Goal: Information Seeking & Learning: Learn about a topic

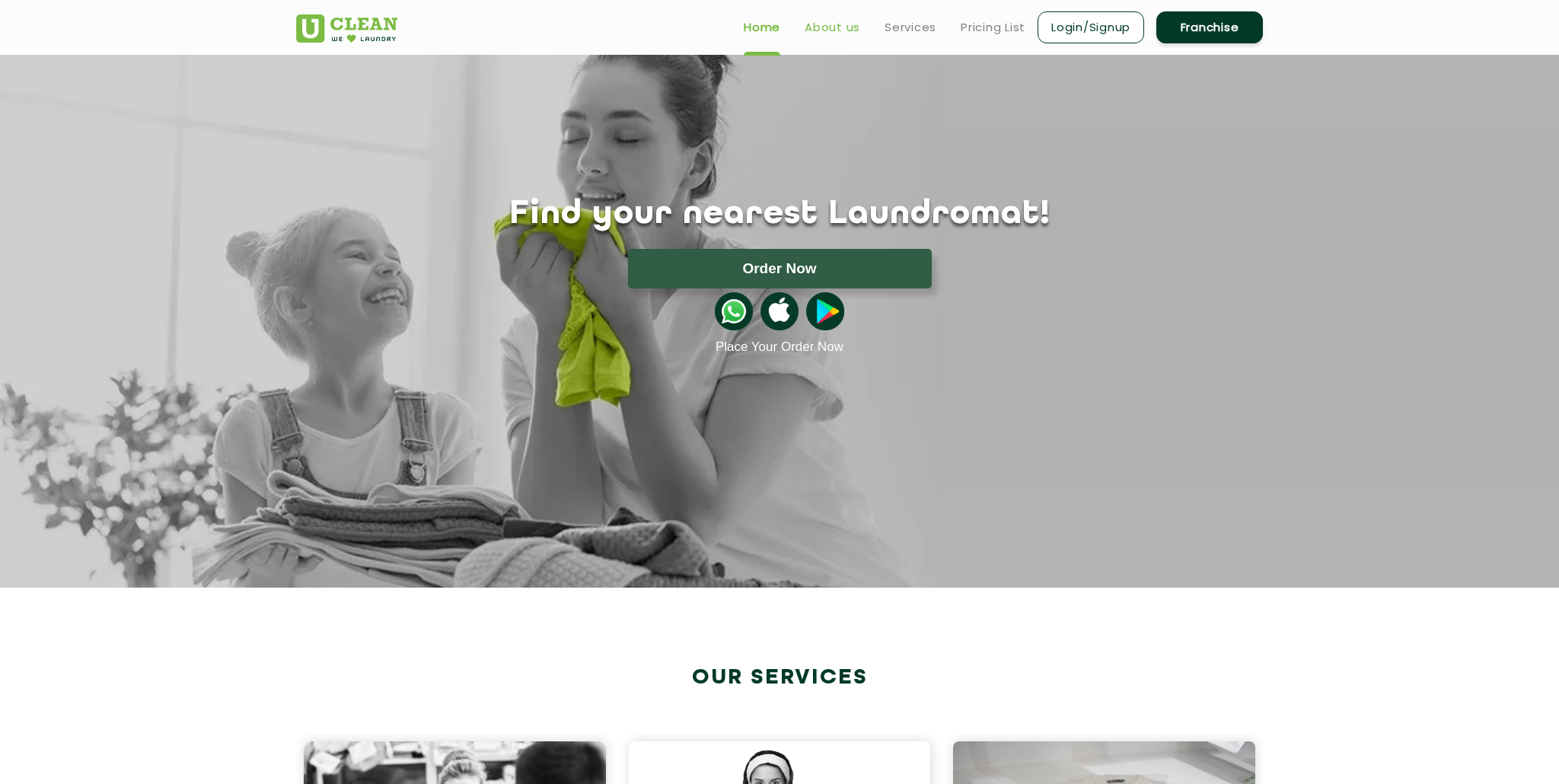
click at [824, 23] on link "About us" at bounding box center [832, 28] width 55 height 18
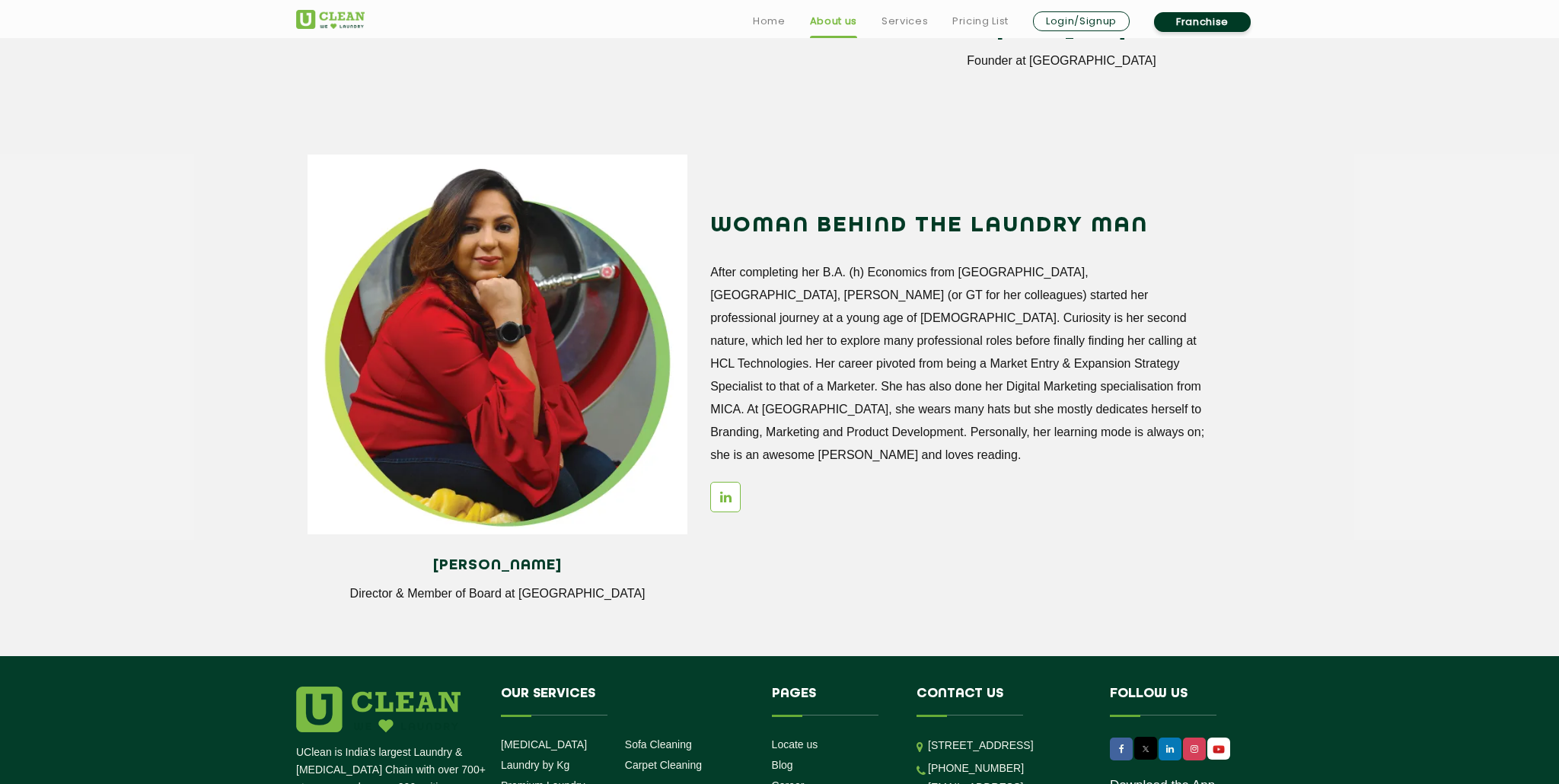
scroll to position [2019, 0]
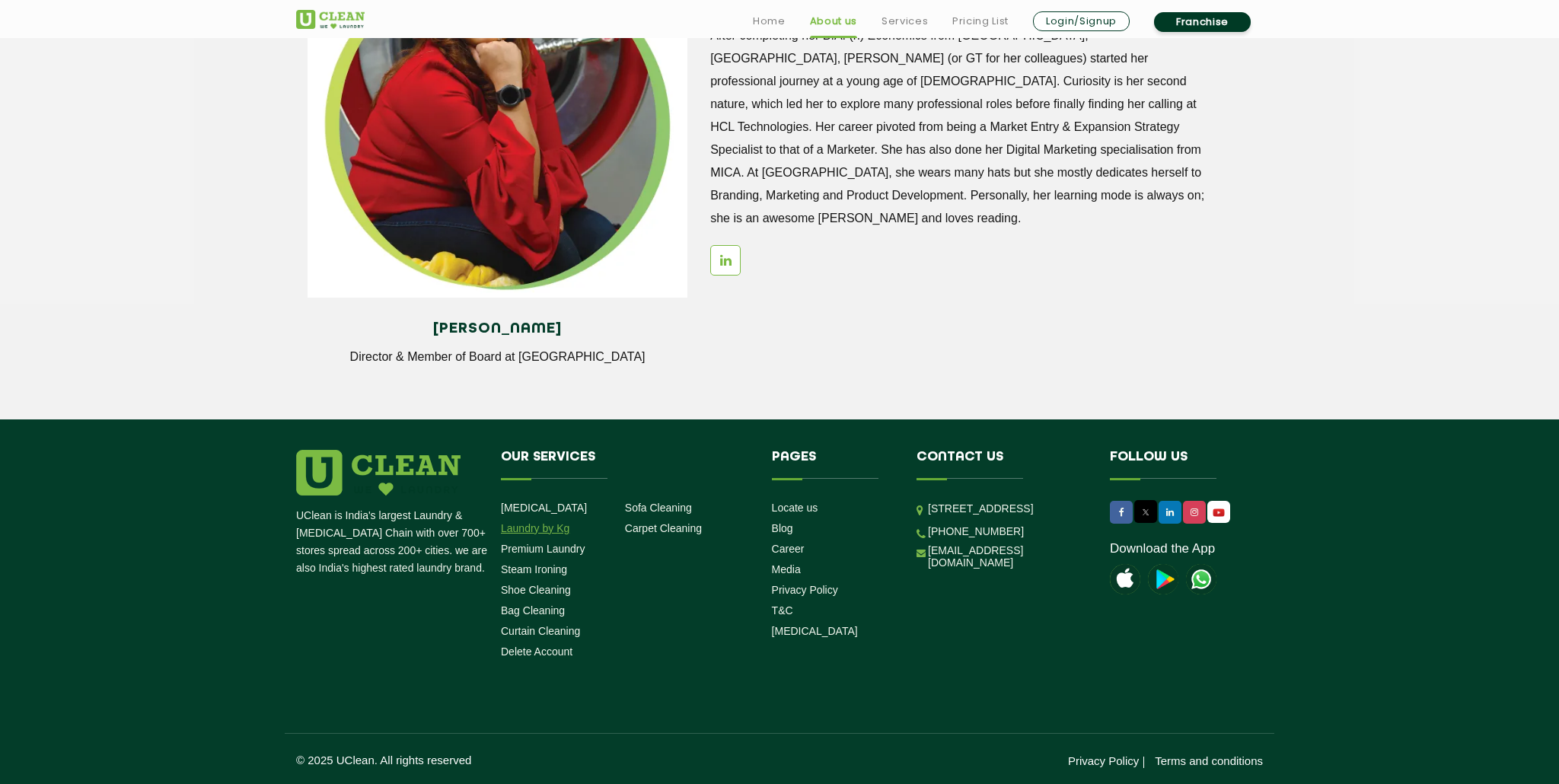
click at [548, 532] on link "Laundry by Kg" at bounding box center [535, 529] width 68 height 12
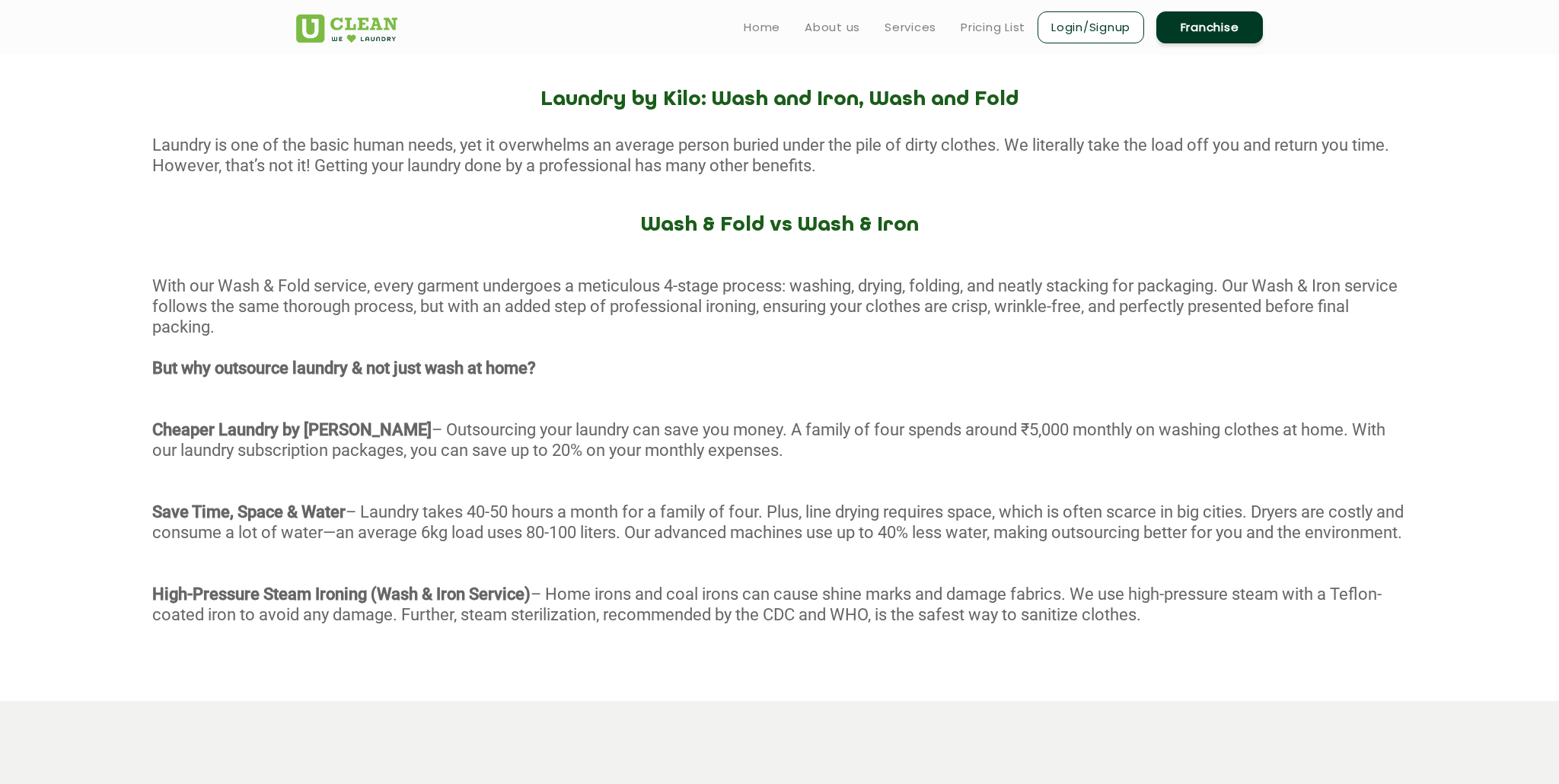
scroll to position [560, 0]
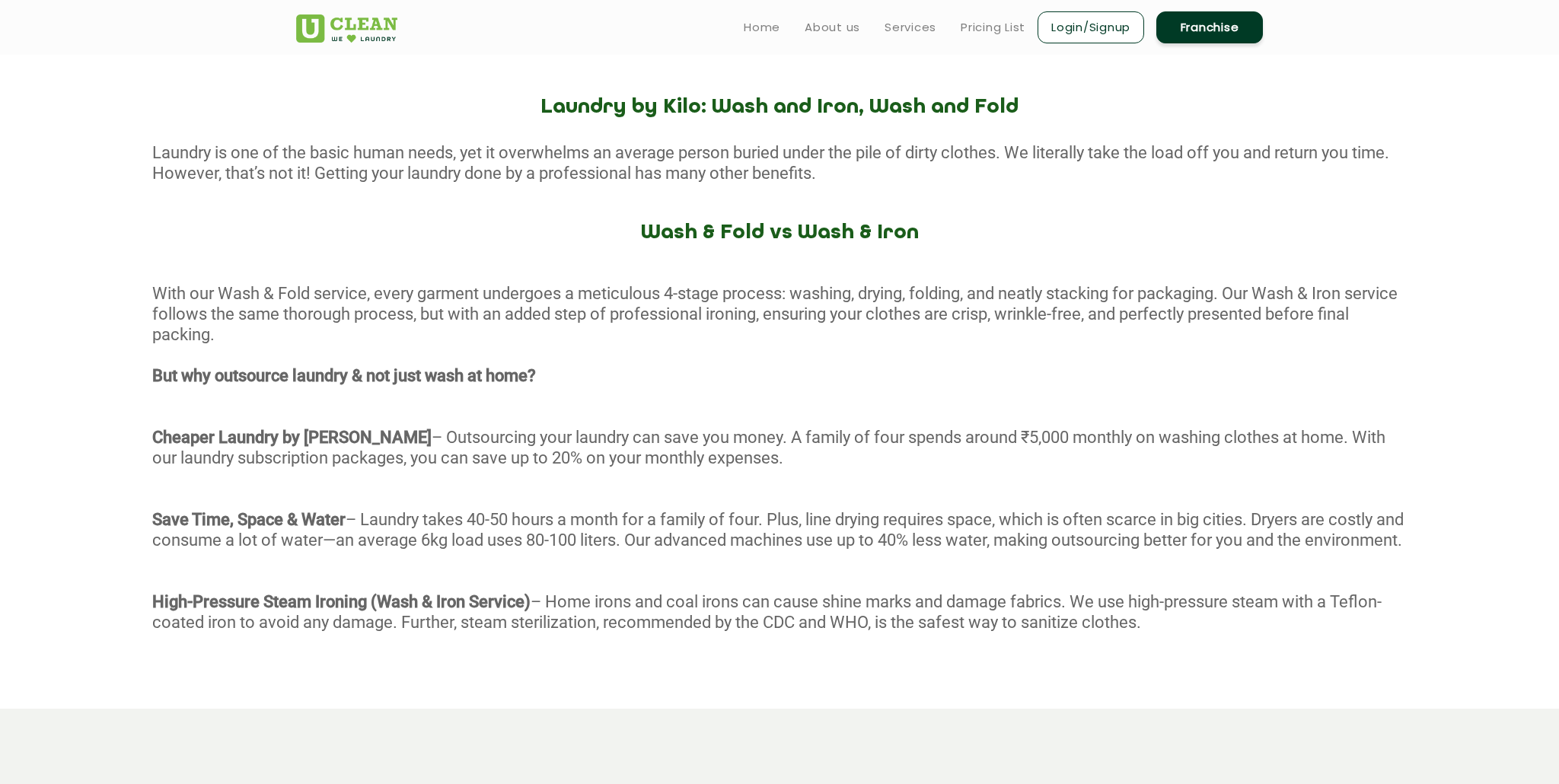
drag, startPoint x: 153, startPoint y: 293, endPoint x: 264, endPoint y: 331, distance: 117.3
click at [263, 331] on div "With our Wash & Fold service, every garment undergoes a meticulous 4-stage proc…" at bounding box center [780, 476] width 1559 height 387
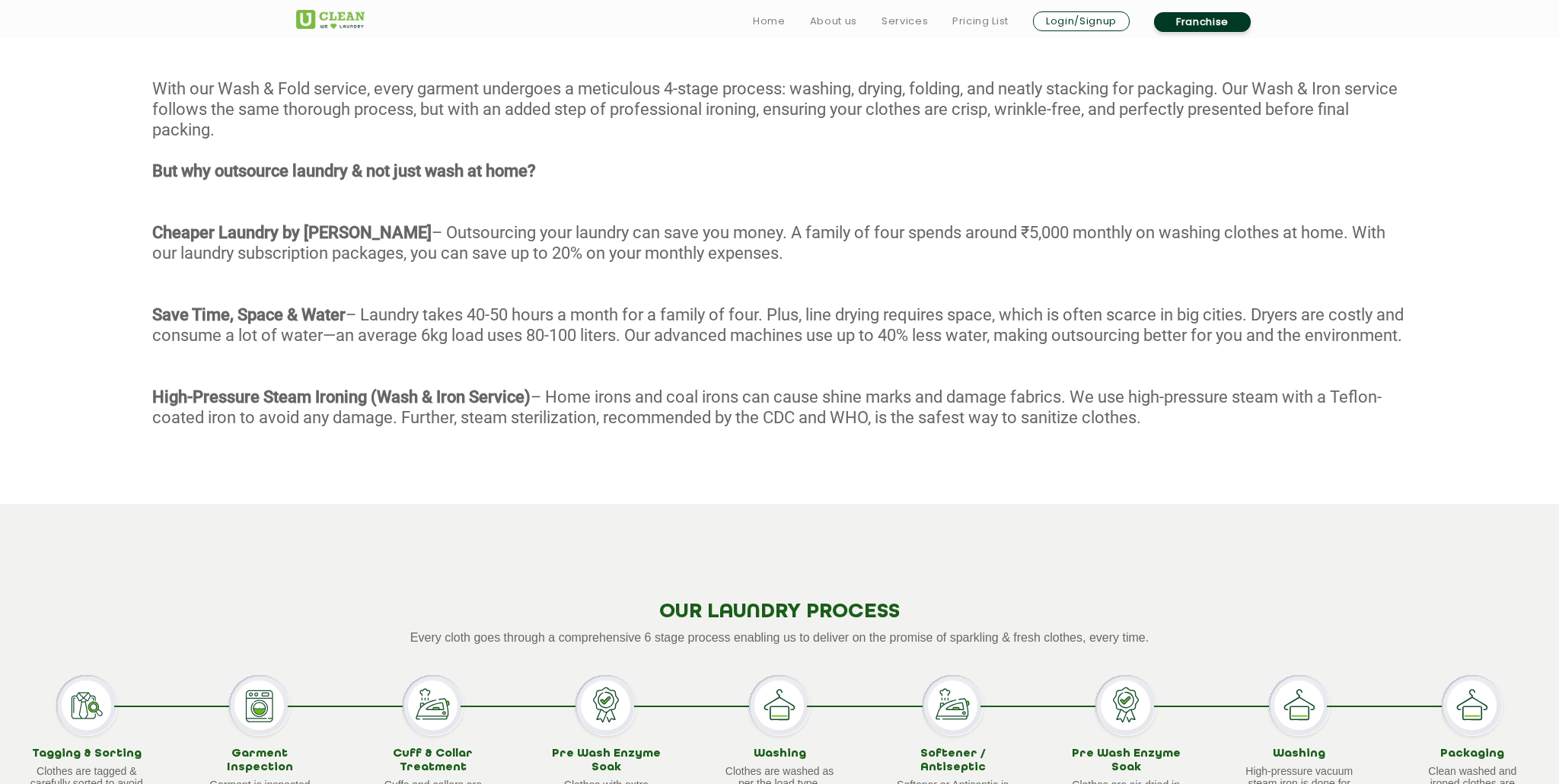
scroll to position [1016, 0]
